Goal: Book appointment/travel/reservation

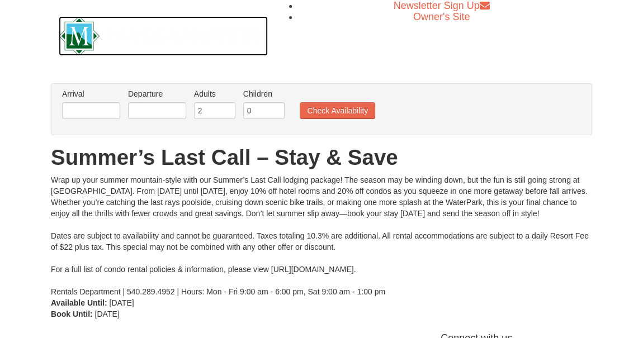
click at [78, 35] on img at bounding box center [163, 36] width 209 height 40
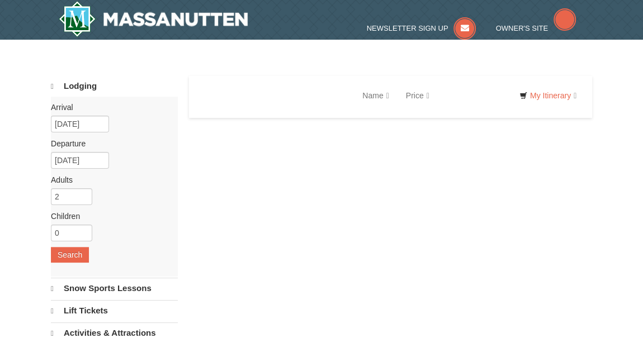
select select "10"
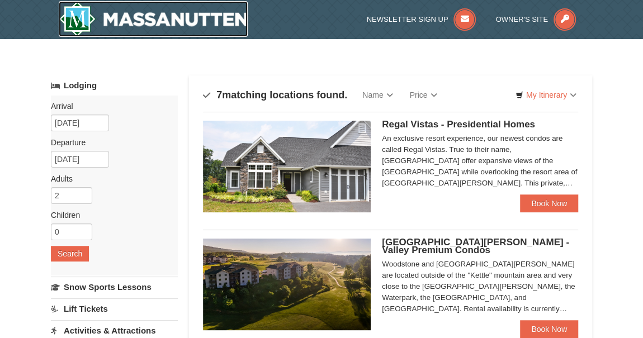
click at [178, 36] on img at bounding box center [153, 19] width 189 height 36
click at [171, 20] on img at bounding box center [153, 19] width 189 height 36
